Goal: Information Seeking & Learning: Learn about a topic

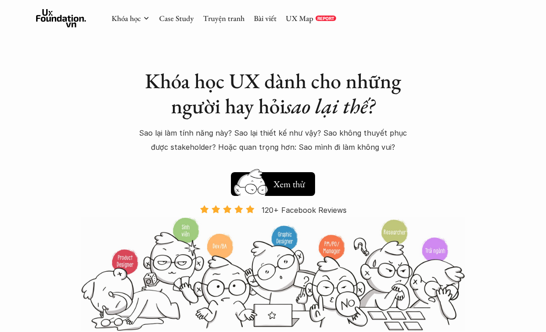
click at [307, 23] on link "UX Map" at bounding box center [299, 18] width 27 height 10
click at [273, 18] on link "Bài viết" at bounding box center [265, 18] width 23 height 10
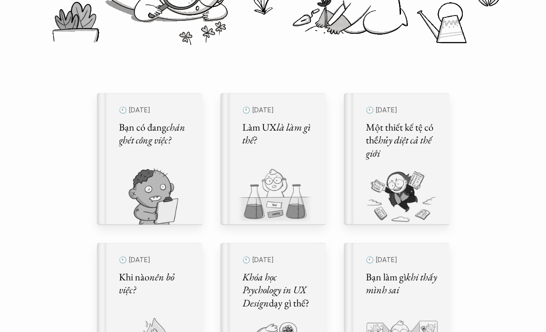
scroll to position [221, 0]
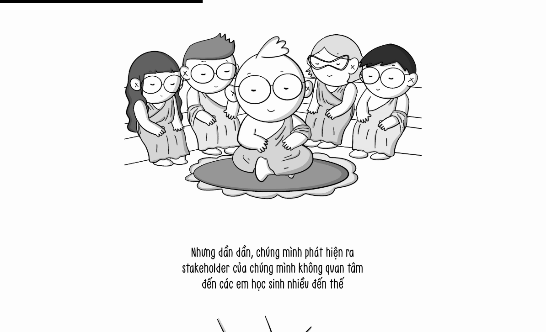
scroll to position [4369, 0]
